Goal: Transaction & Acquisition: Subscribe to service/newsletter

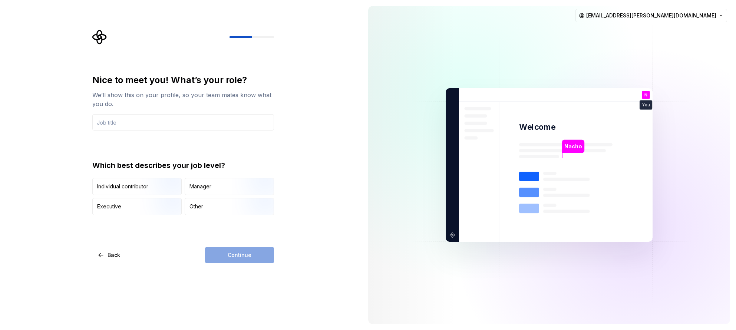
click at [229, 255] on div "Continue" at bounding box center [239, 255] width 69 height 16
click at [168, 126] on input "text" at bounding box center [183, 122] width 182 height 16
type input "UX/UI Designer & Visual Designer (Freelance)"
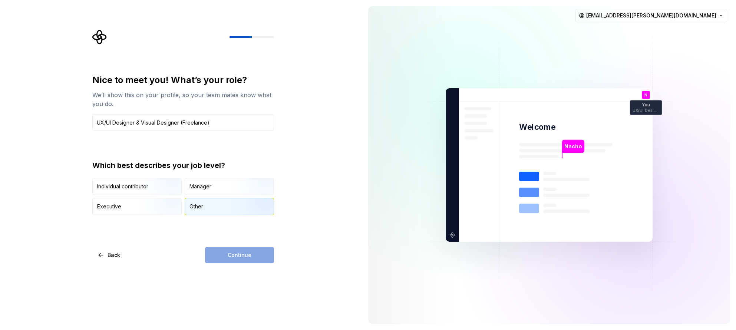
click at [252, 207] on img "button" at bounding box center [255, 216] width 47 height 50
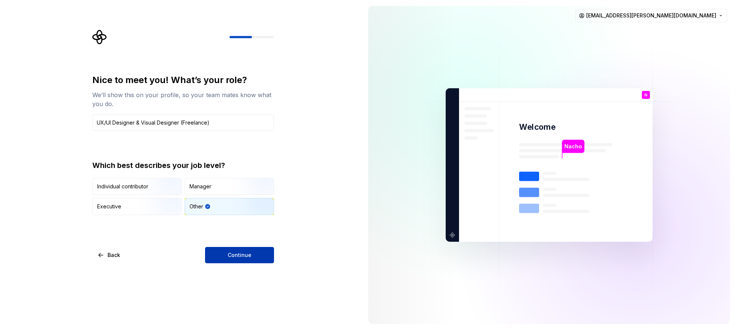
click at [244, 253] on span "Continue" at bounding box center [240, 254] width 24 height 7
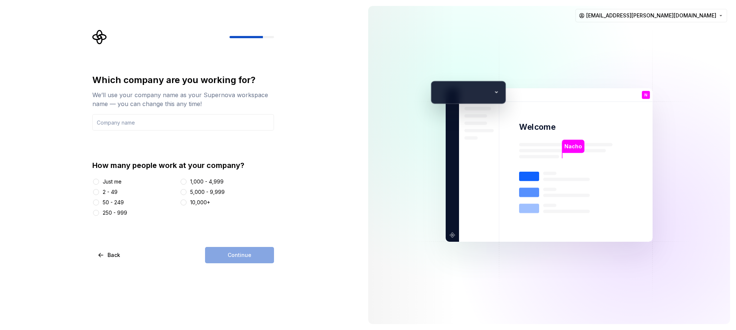
click at [112, 182] on div "Just me" at bounding box center [112, 181] width 19 height 7
click at [99, 182] on button "Just me" at bounding box center [96, 182] width 6 height 6
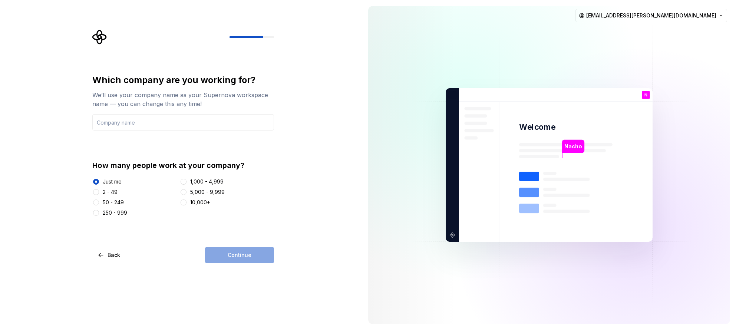
click at [226, 254] on div "Continue" at bounding box center [239, 255] width 69 height 16
click at [203, 127] on input "text" at bounding box center [183, 122] width 182 height 16
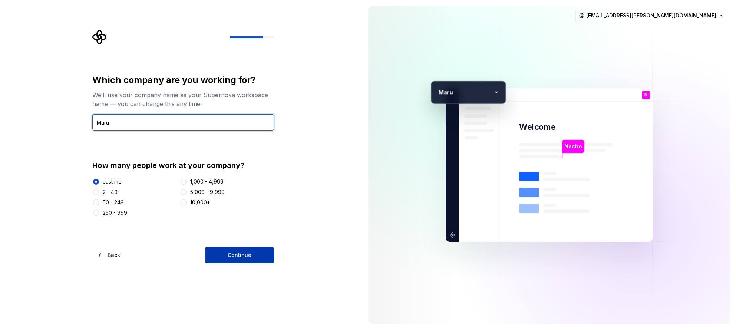
type input "Maru"
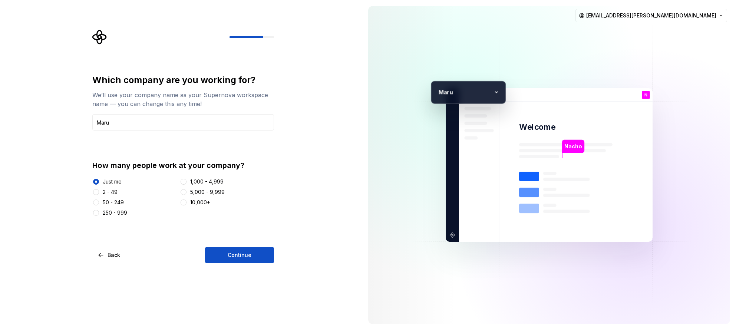
click at [244, 253] on span "Continue" at bounding box center [240, 254] width 24 height 7
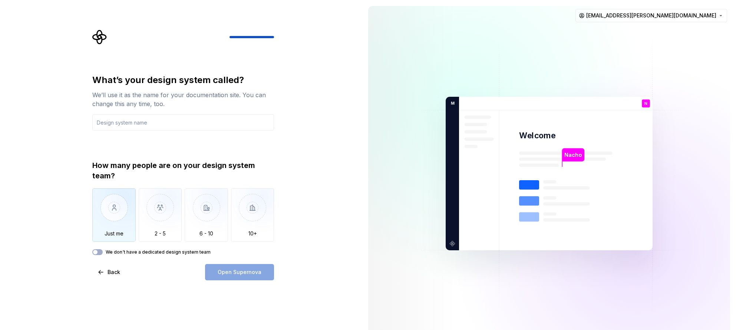
click at [121, 224] on img "button" at bounding box center [113, 213] width 43 height 50
click at [149, 126] on input "text" at bounding box center [183, 122] width 182 height 16
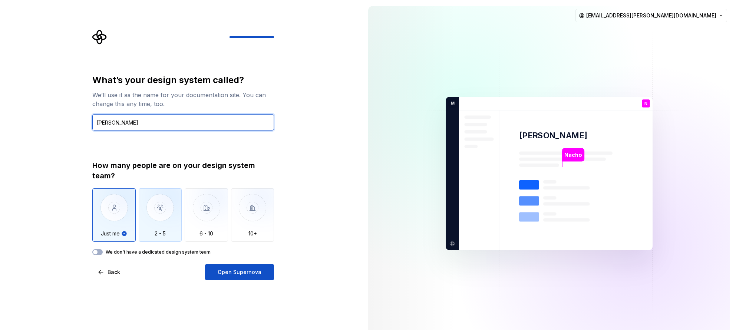
type input "[PERSON_NAME]"
click at [157, 215] on img "button" at bounding box center [160, 213] width 43 height 50
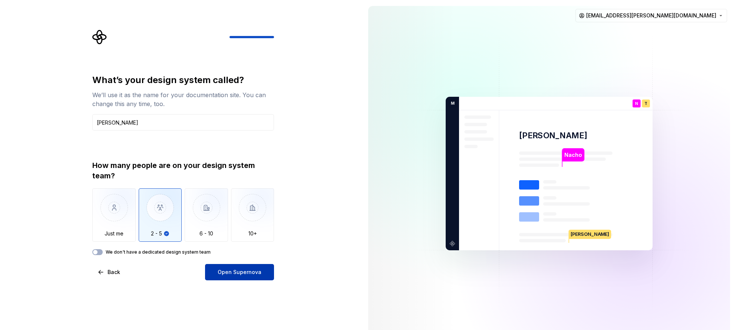
click at [234, 275] on span "Open Supernova" at bounding box center [240, 271] width 44 height 7
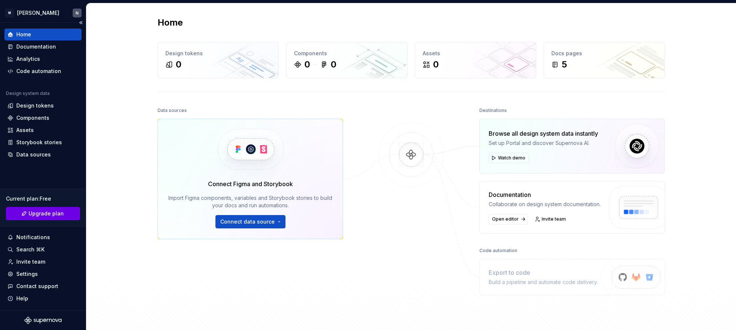
click at [39, 215] on span "Upgrade plan" at bounding box center [46, 213] width 35 height 7
